Goal: Information Seeking & Learning: Learn about a topic

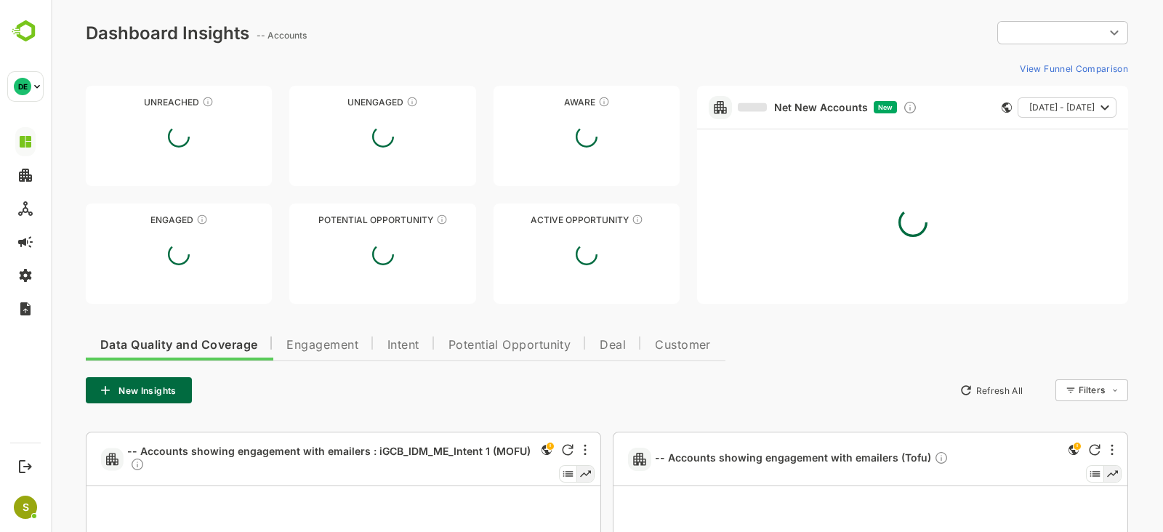
type input "**********"
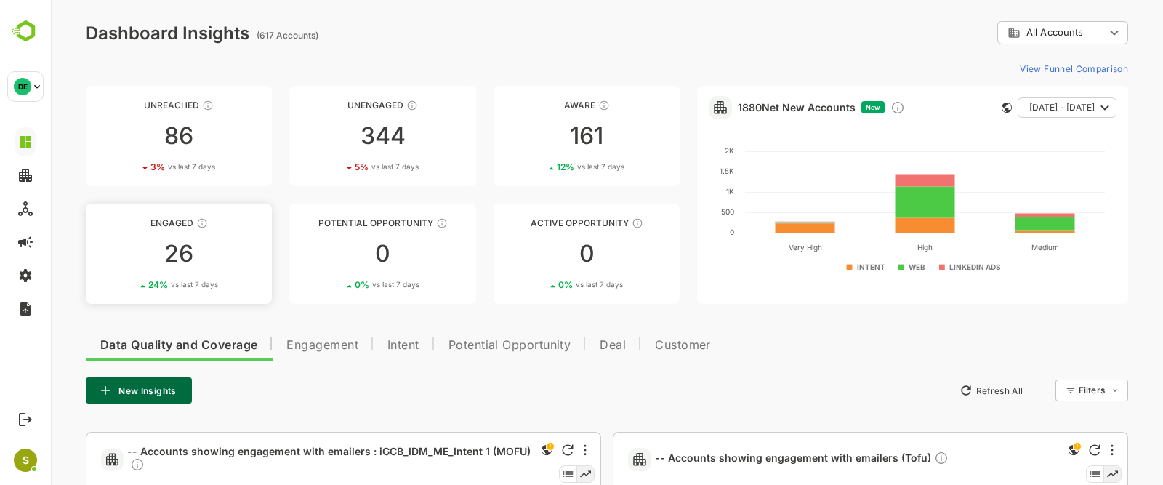
click at [145, 240] on link "Engaged 26 24 % vs last 7 days" at bounding box center [179, 253] width 186 height 100
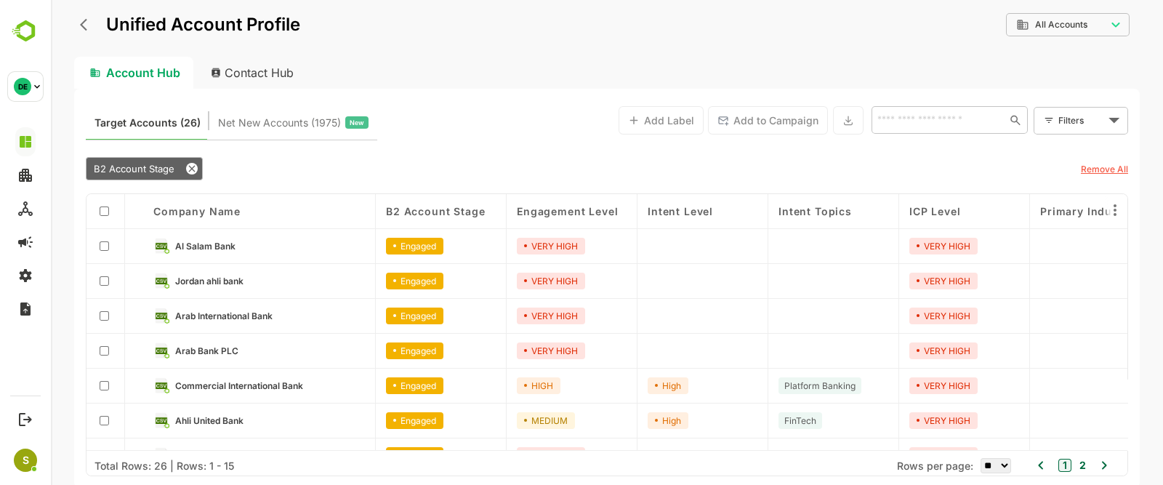
click at [87, 37] on div "Unified Account Profile" at bounding box center [187, 25] width 226 height 26
click at [82, 24] on icon "back" at bounding box center [83, 25] width 7 height 12
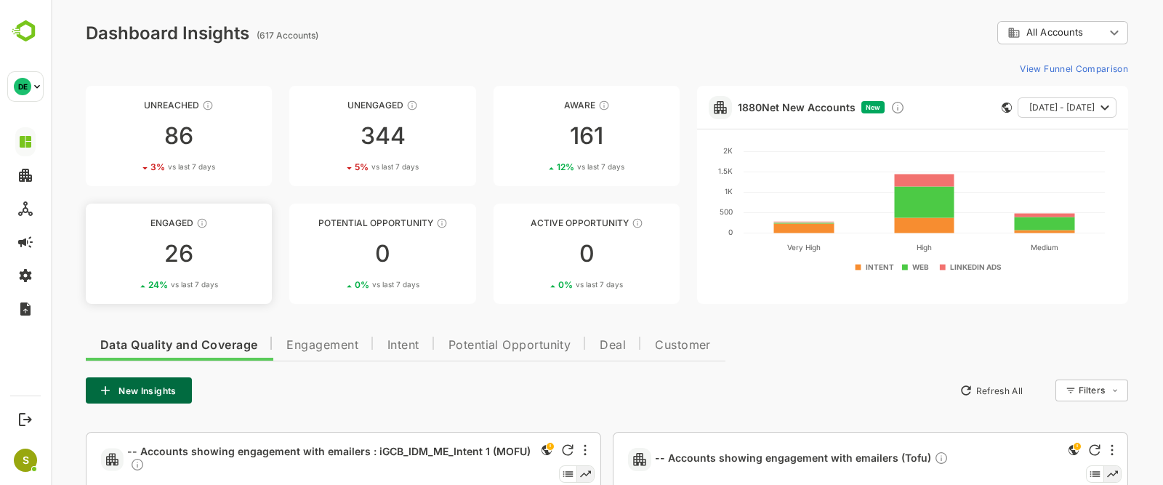
click at [207, 248] on div "26" at bounding box center [179, 253] width 186 height 23
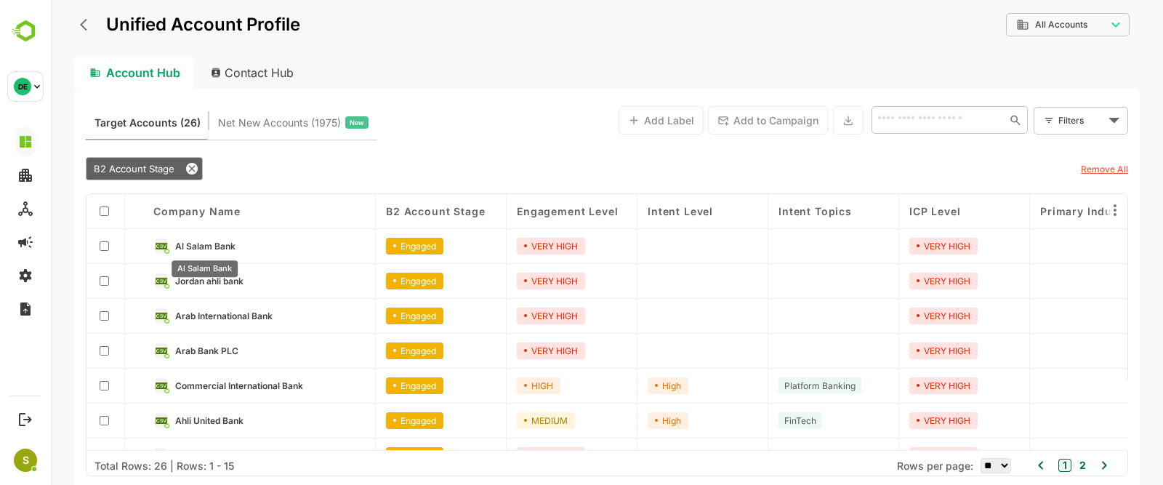
click at [209, 248] on span "Al Salam Bank" at bounding box center [205, 246] width 60 height 11
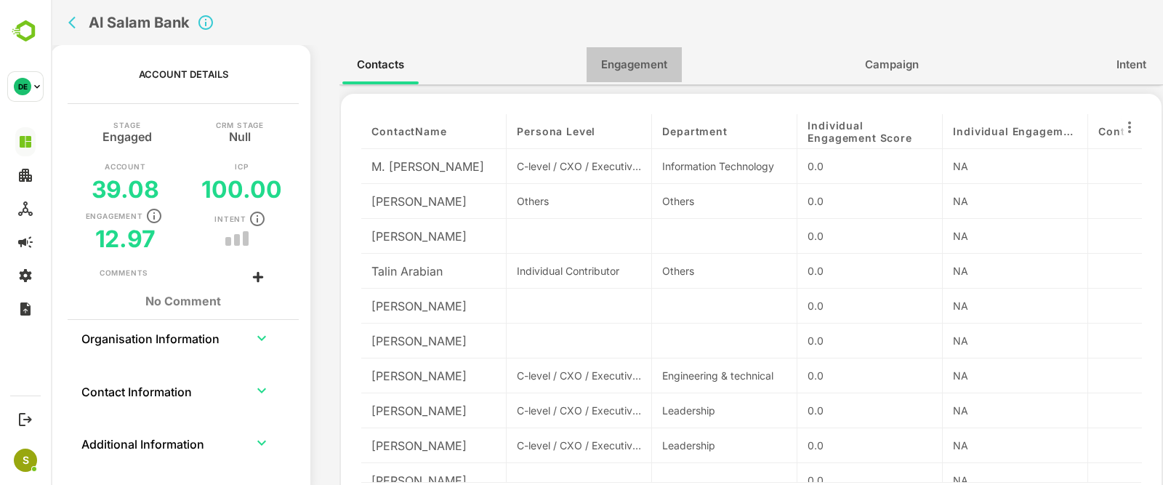
click at [608, 70] on span "Engagement" at bounding box center [634, 64] width 66 height 19
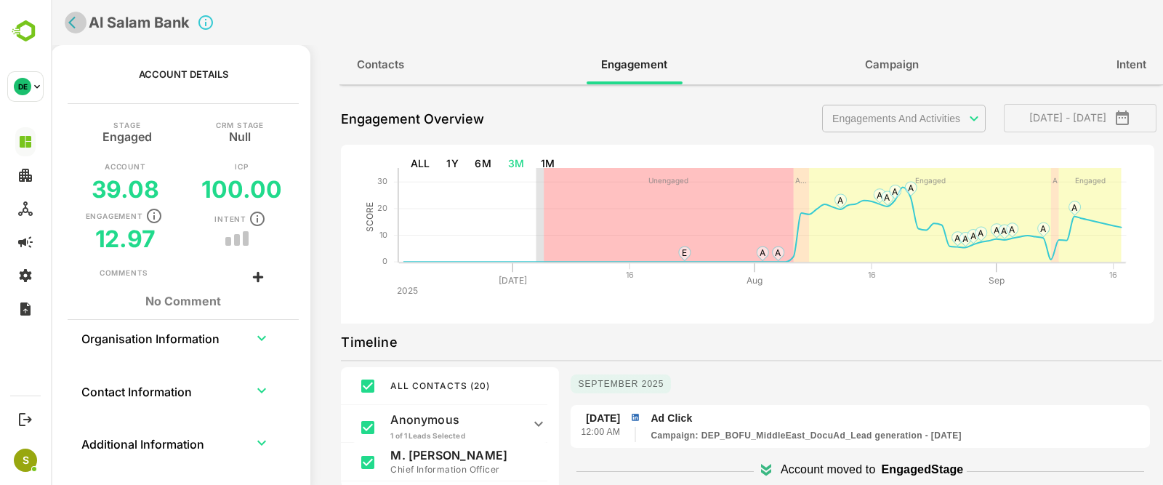
click at [66, 18] on button "back" at bounding box center [76, 23] width 22 height 22
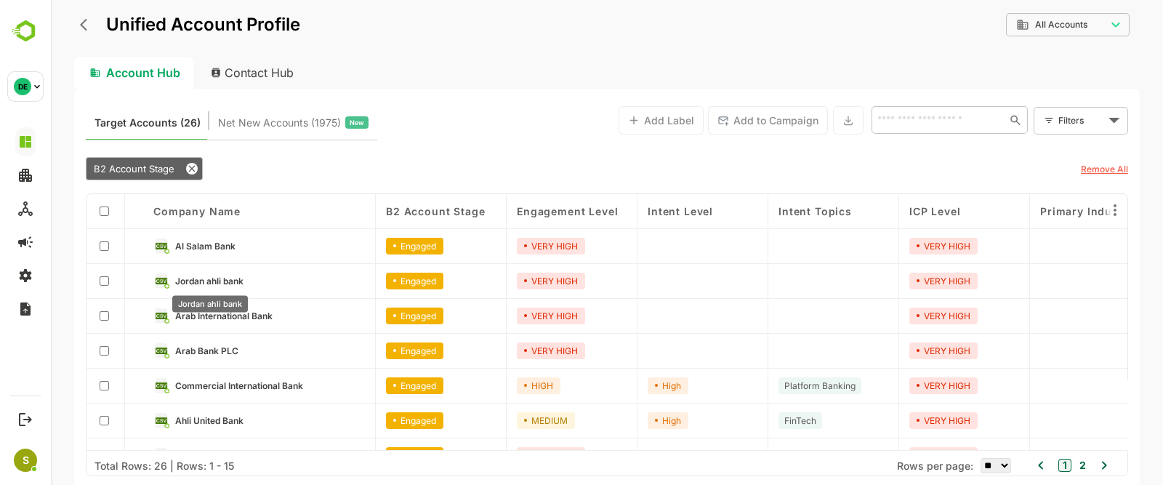
click at [207, 281] on span "Jordan ahli bank" at bounding box center [209, 280] width 68 height 11
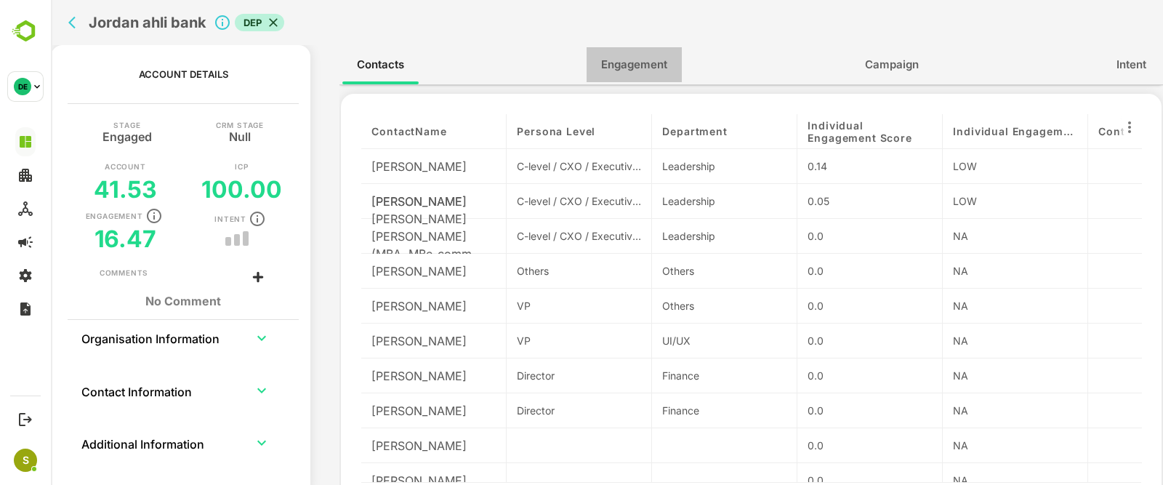
click at [607, 59] on span "Engagement" at bounding box center [634, 64] width 66 height 19
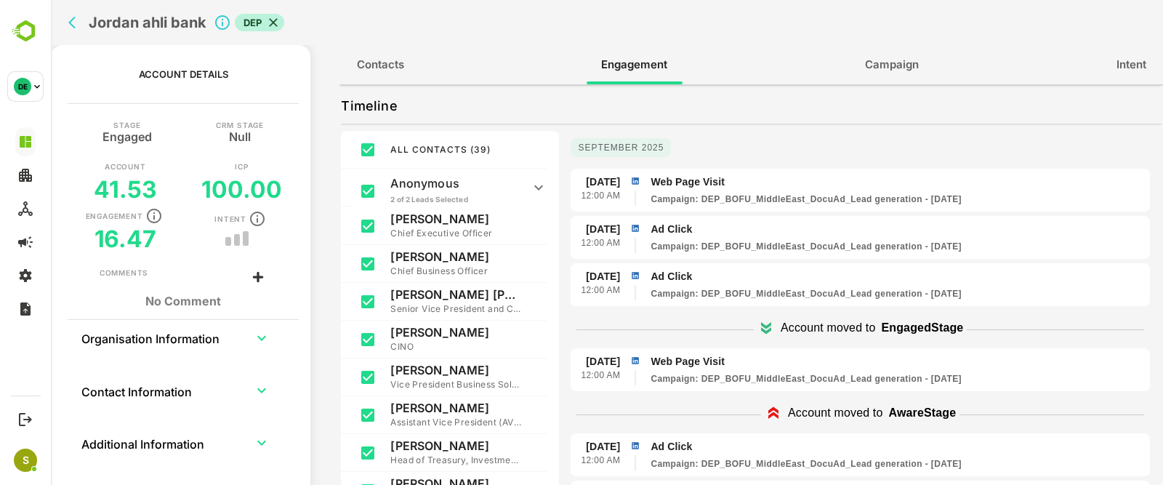
click at [65, 16] on div "Jordan ahli bank DEP" at bounding box center [392, 22] width 661 height 45
click at [73, 14] on button "back" at bounding box center [76, 23] width 22 height 22
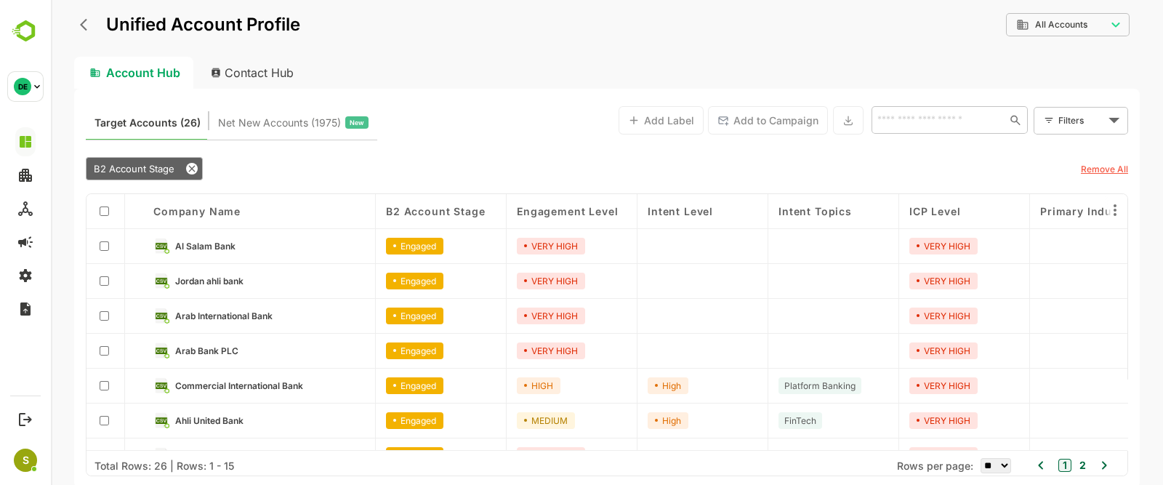
click at [207, 305] on div "Arab International Bank" at bounding box center [259, 316] width 233 height 35
click at [217, 315] on span "Arab International Bank" at bounding box center [223, 315] width 97 height 11
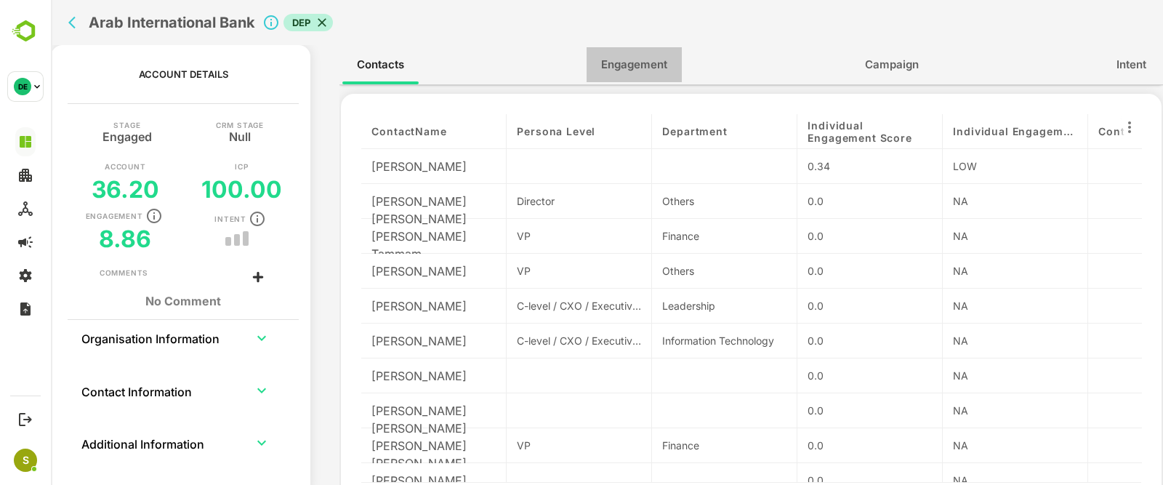
click at [645, 56] on span "Engagement" at bounding box center [634, 64] width 66 height 19
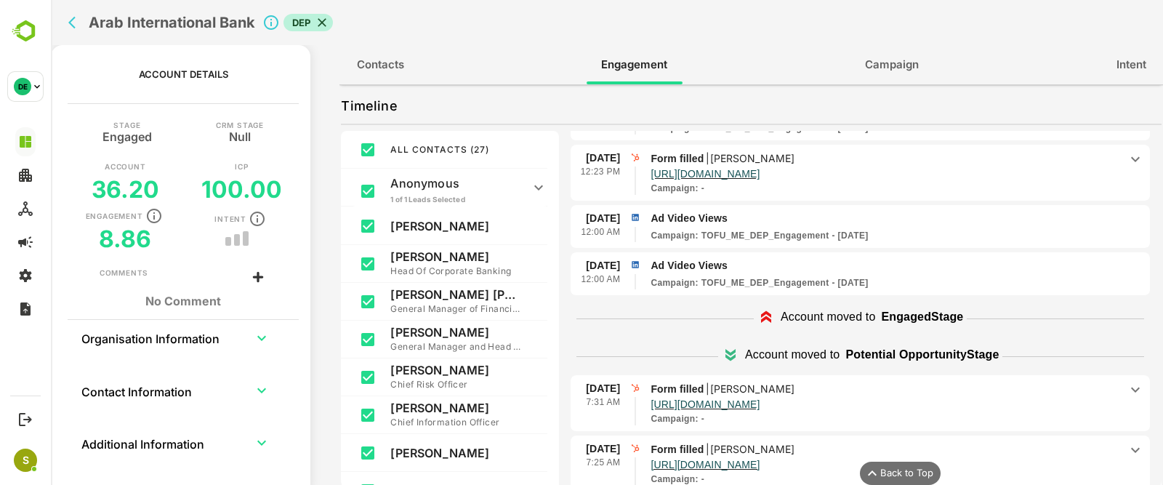
scroll to position [545, 0]
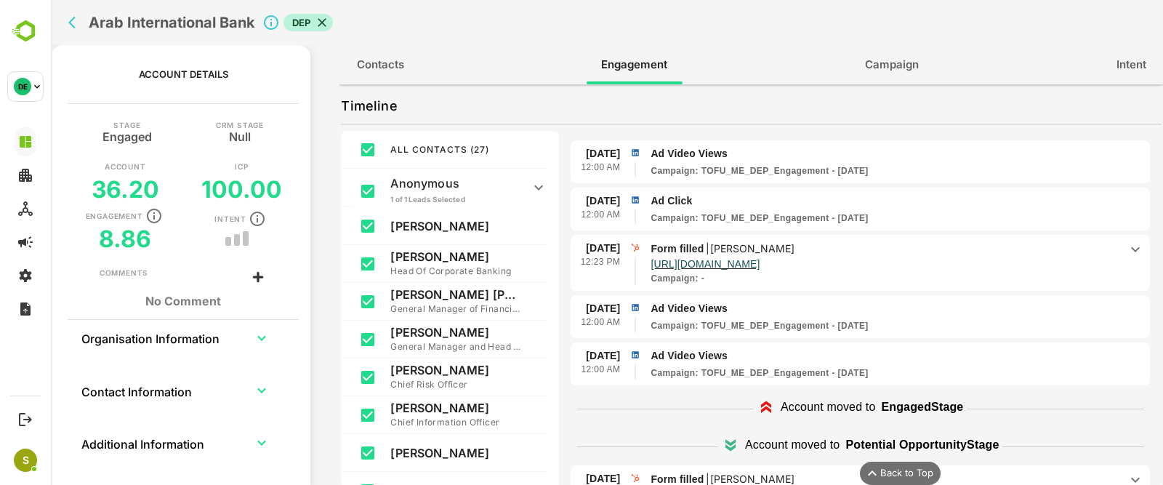
click at [64, 27] on div "Arab International Bank DEP" at bounding box center [404, 22] width 685 height 45
click at [70, 16] on icon "back" at bounding box center [75, 22] width 15 height 15
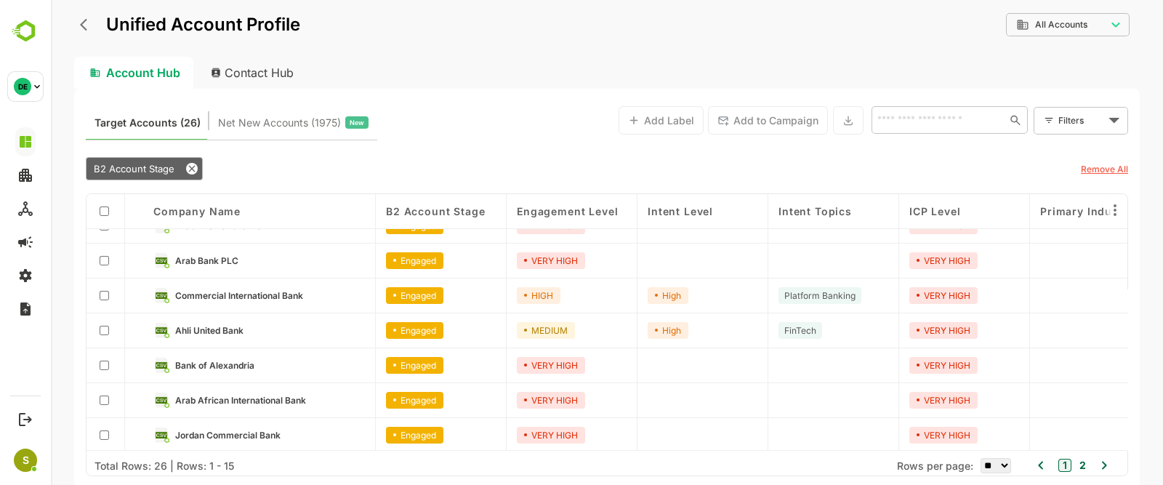
scroll to position [0, 0]
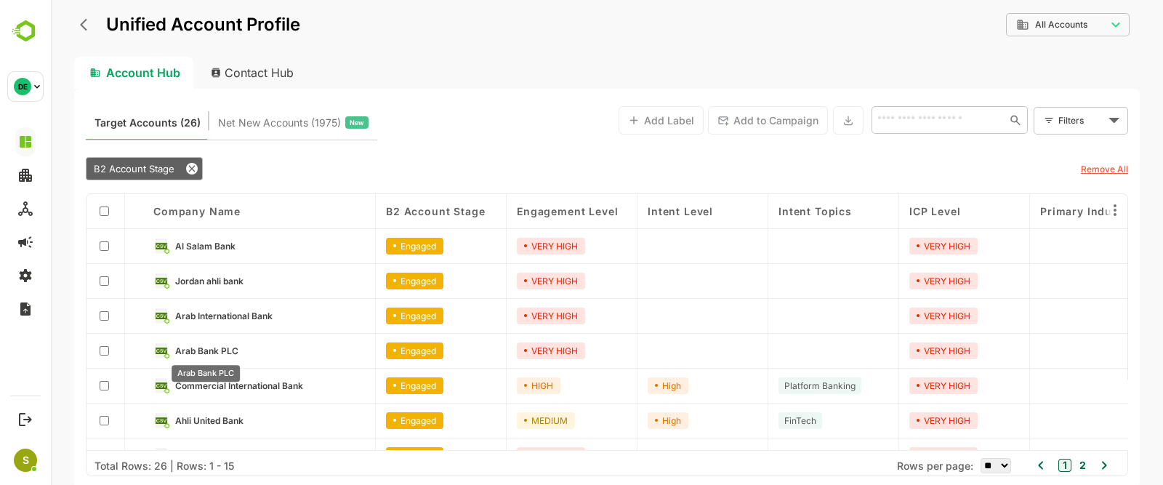
click at [196, 355] on div "Arab Bank PLC" at bounding box center [205, 369] width 71 height 28
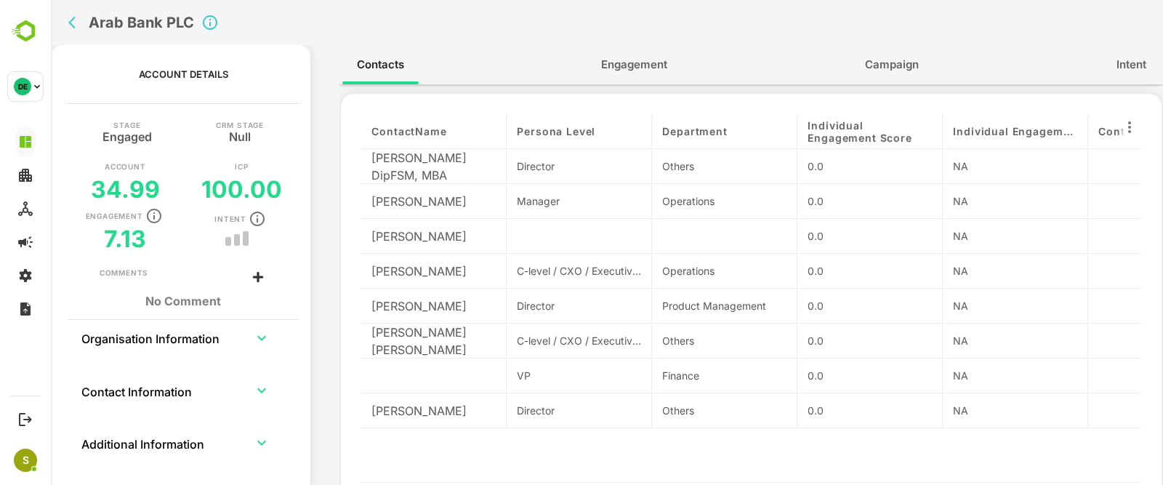
click at [639, 81] on button "Engagement" at bounding box center [633, 64] width 95 height 35
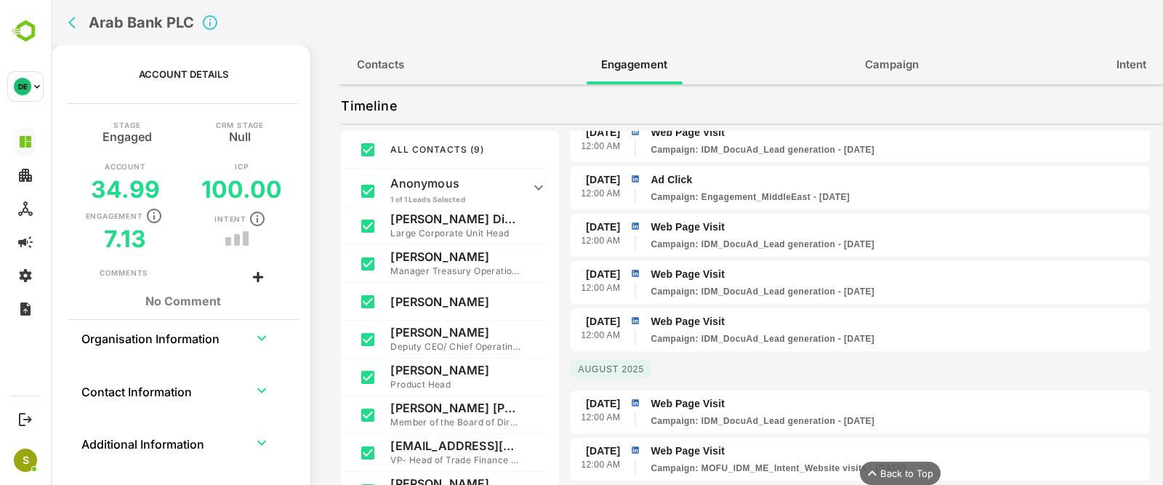
scroll to position [726, 0]
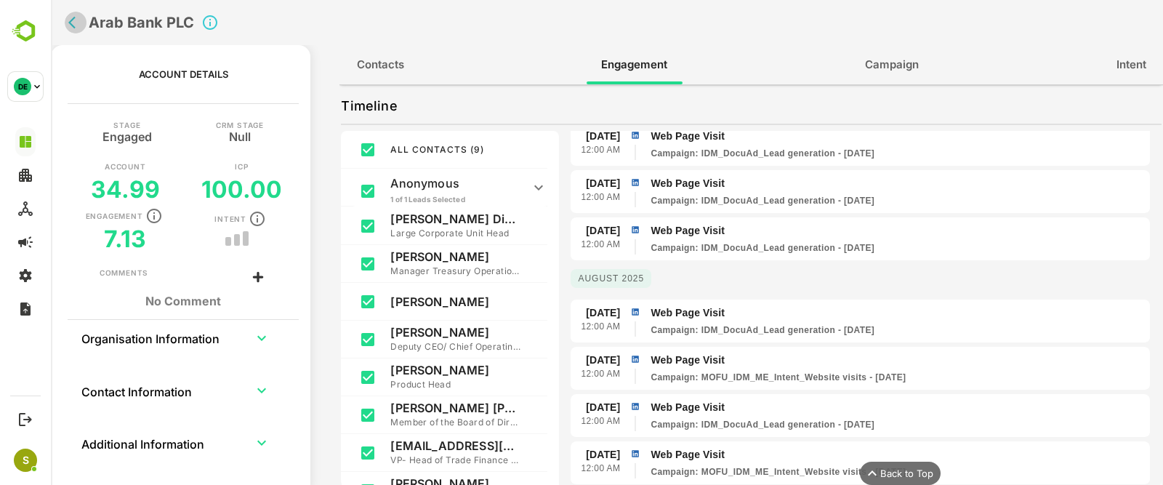
click at [71, 19] on icon "back" at bounding box center [75, 22] width 15 height 15
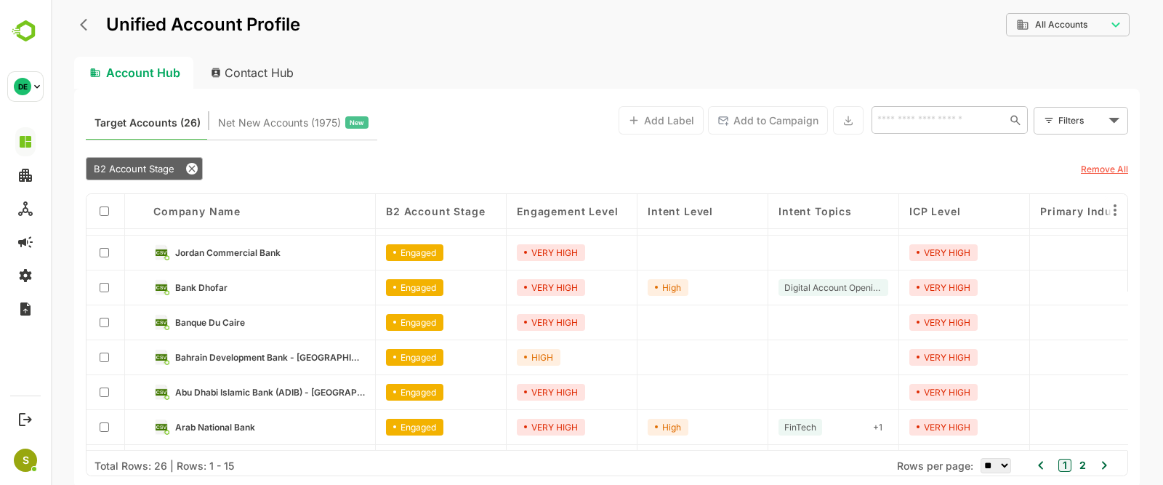
scroll to position [305, 0]
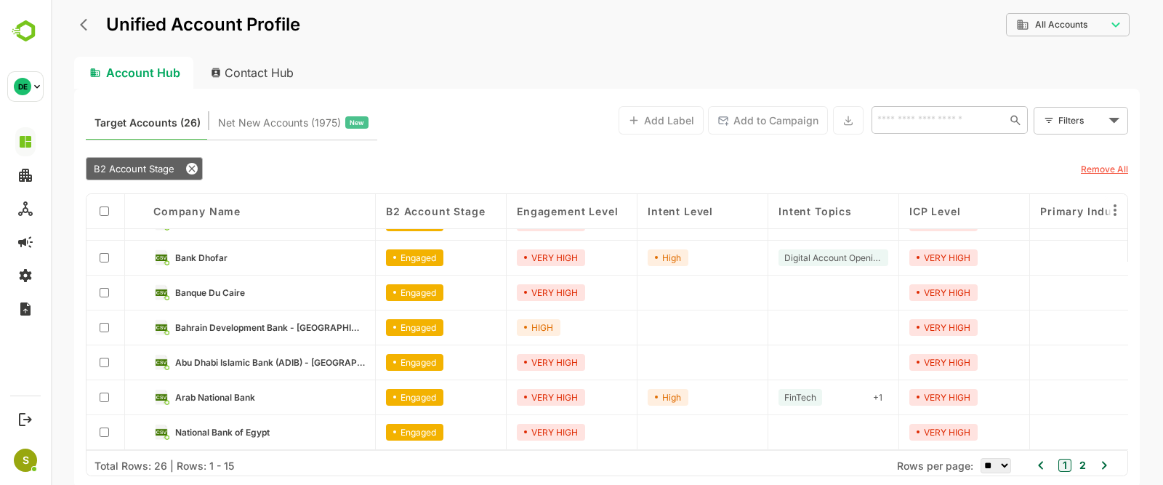
click at [86, 31] on icon "back" at bounding box center [87, 24] width 15 height 15
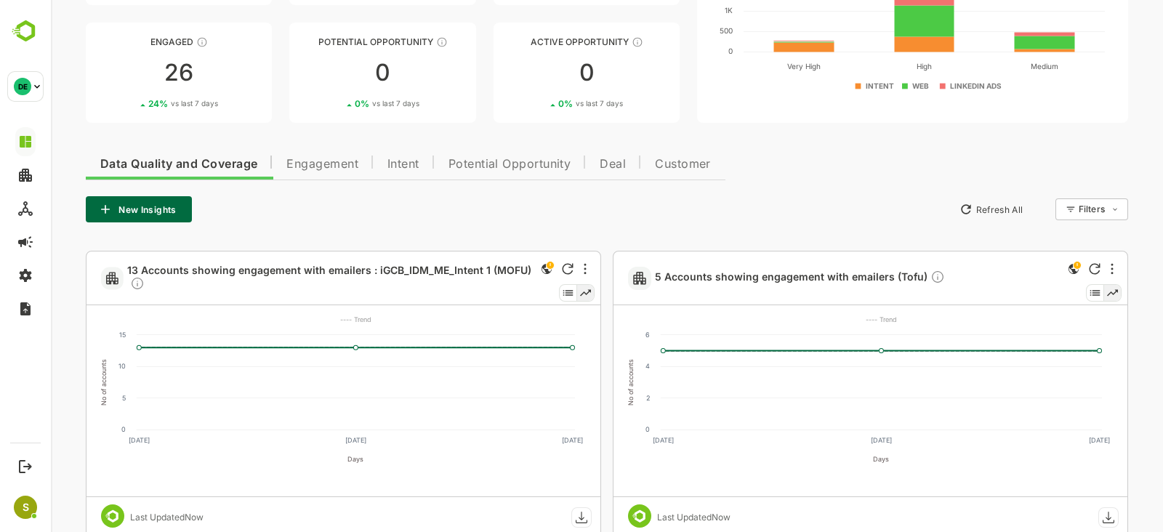
scroll to position [0, 0]
